Goal: Browse casually

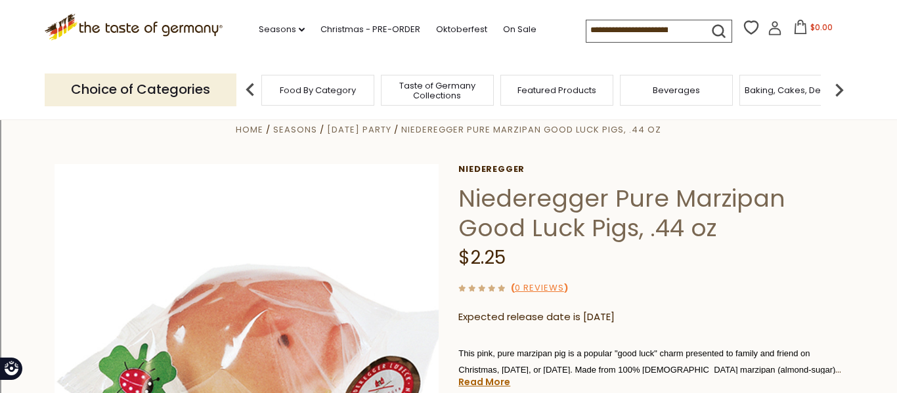
scroll to position [26, 0]
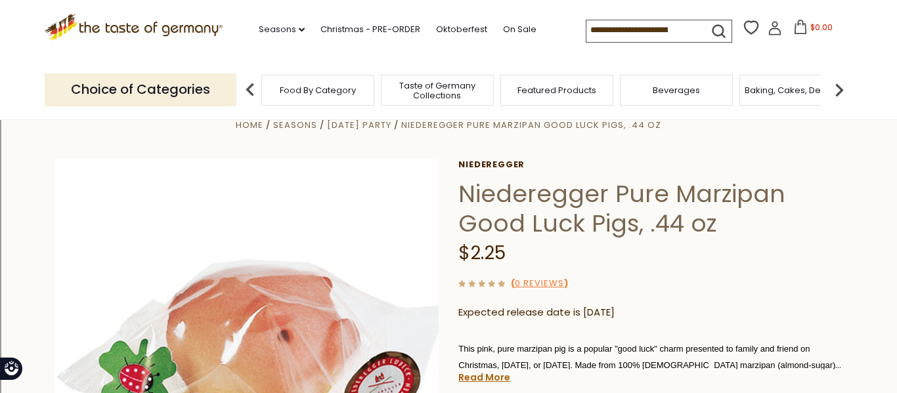
click at [162, 26] on icon at bounding box center [134, 25] width 178 height 22
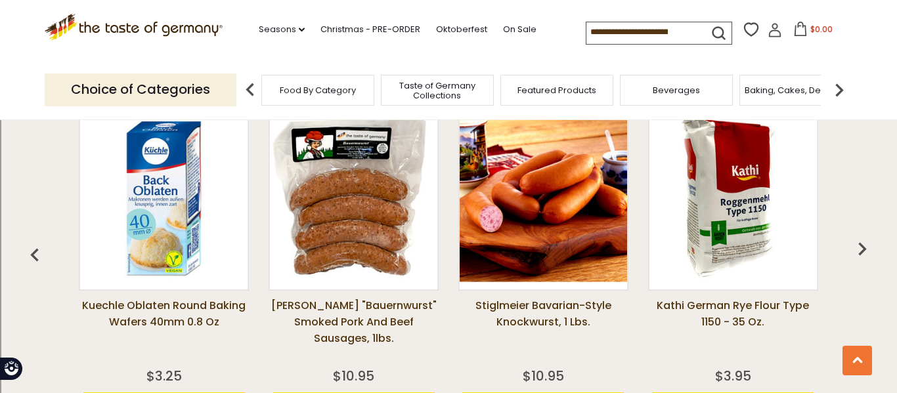
scroll to position [963, 0]
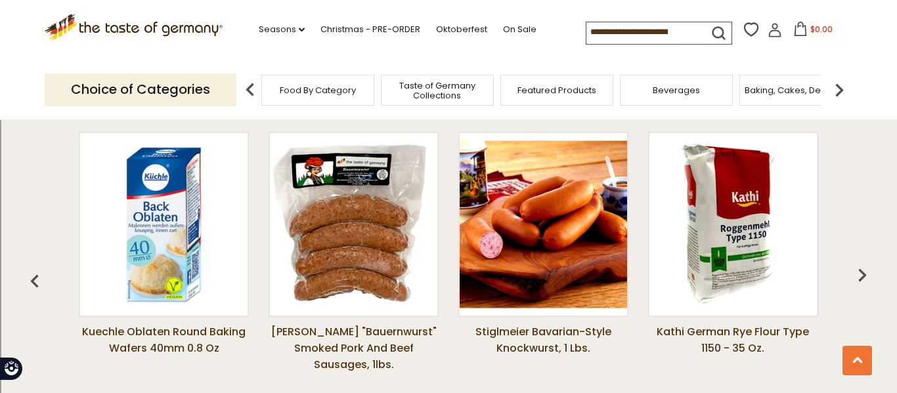
click at [864, 274] on img "button" at bounding box center [862, 275] width 26 height 26
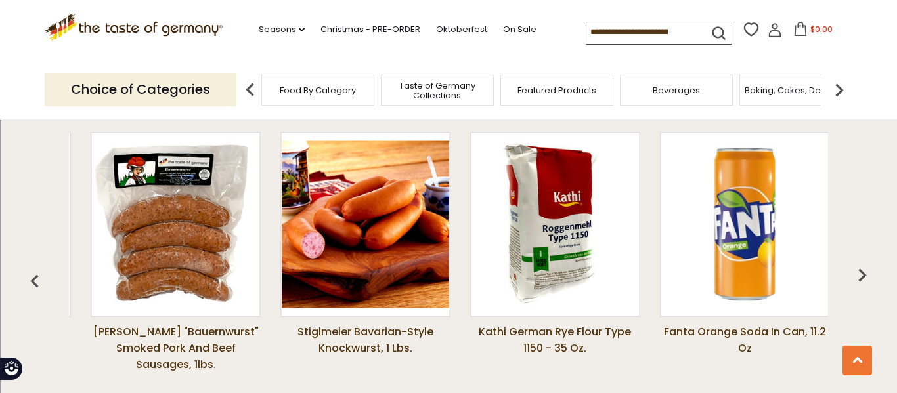
scroll to position [0, 190]
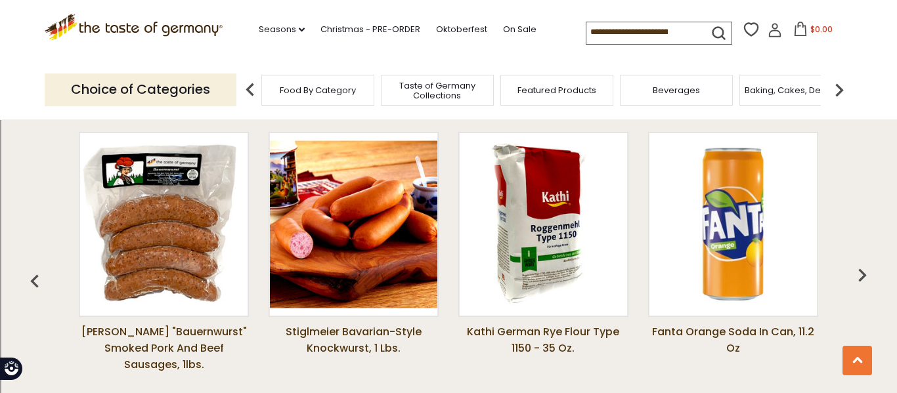
click at [864, 274] on img "button" at bounding box center [862, 275] width 26 height 26
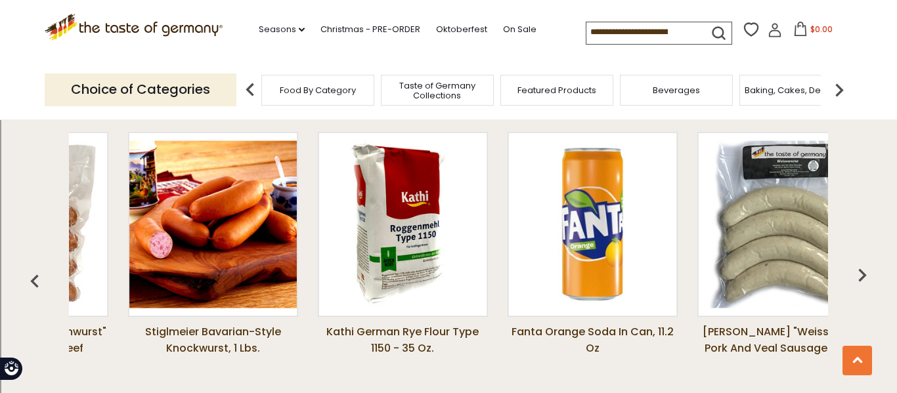
scroll to position [0, 379]
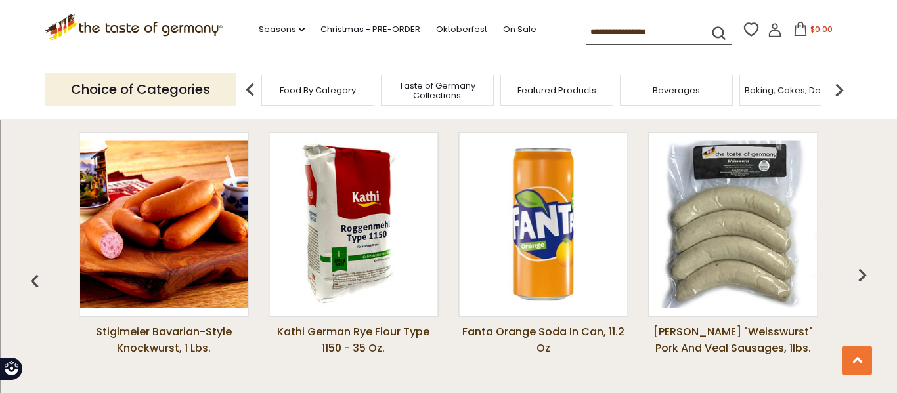
click at [864, 274] on img "button" at bounding box center [862, 275] width 26 height 26
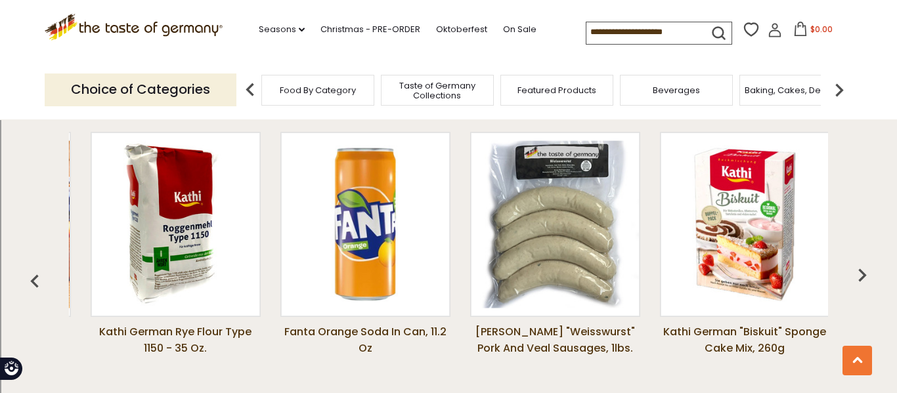
scroll to position [0, 569]
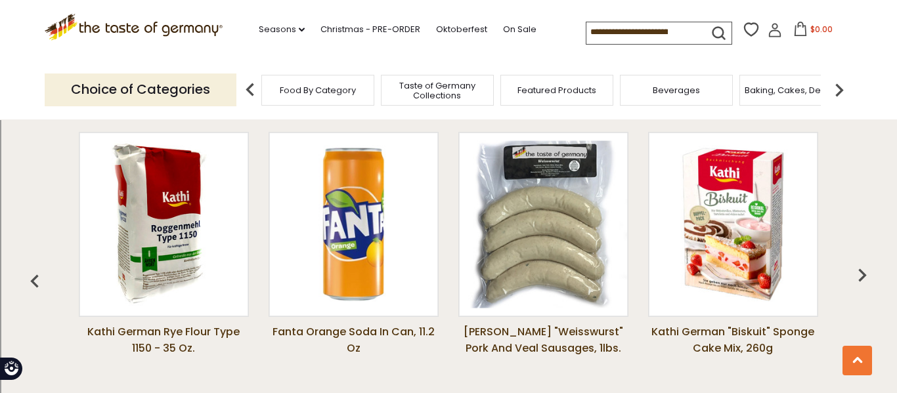
click at [864, 274] on img "button" at bounding box center [862, 275] width 26 height 26
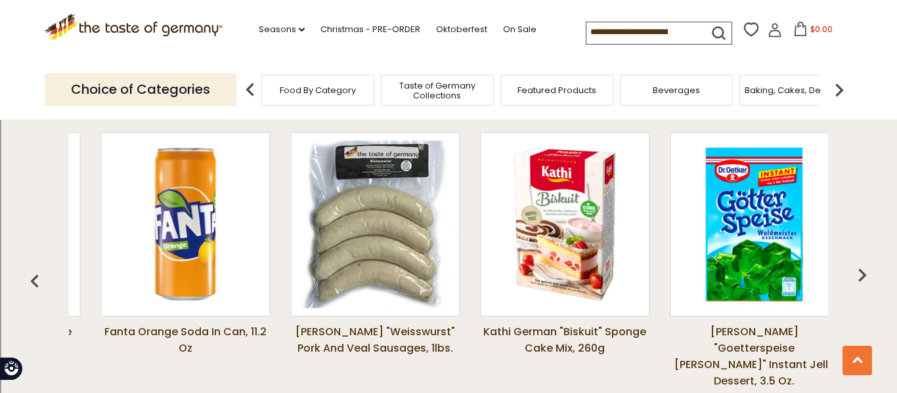
scroll to position [0, 759]
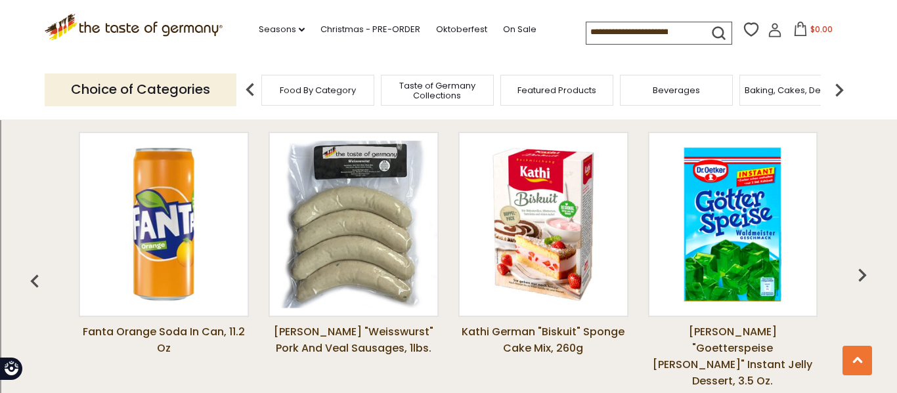
click at [864, 274] on img "button" at bounding box center [862, 275] width 26 height 26
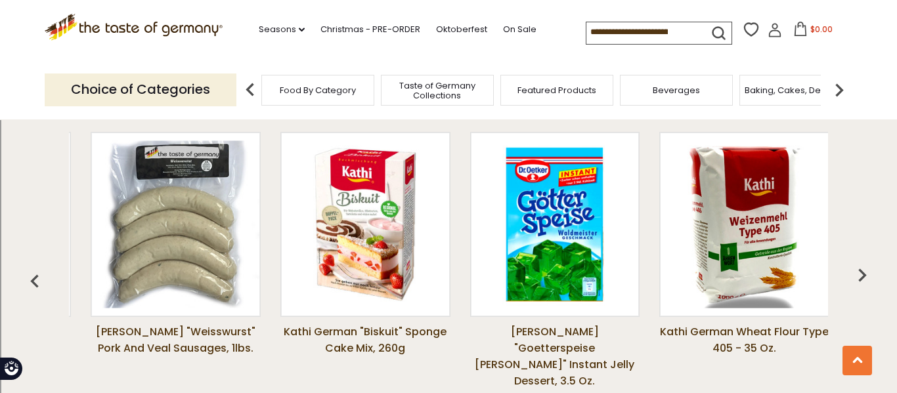
scroll to position [0, 949]
